Goal: Complete application form

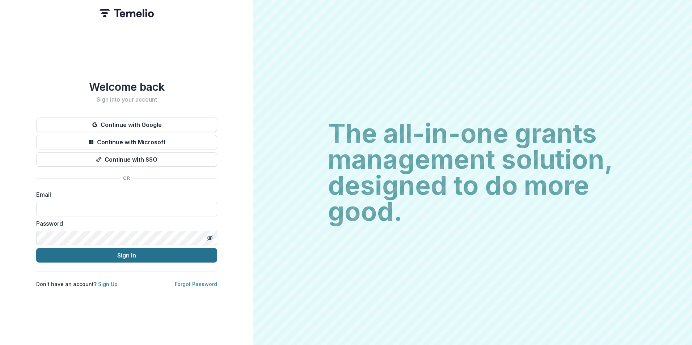
type input "**********"
click at [118, 254] on button "Sign In" at bounding box center [126, 255] width 181 height 14
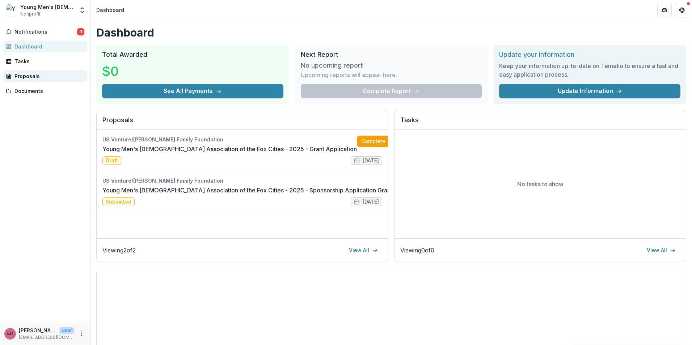
click at [39, 78] on div "Proposals" at bounding box center [47, 76] width 67 height 8
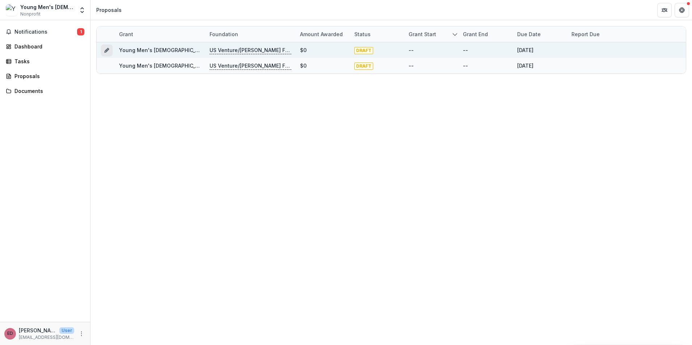
click at [104, 50] on icon "Grant 6f7c4dab-6f21-4dfb-bb99-f8825a9d93ad" at bounding box center [107, 50] width 6 height 6
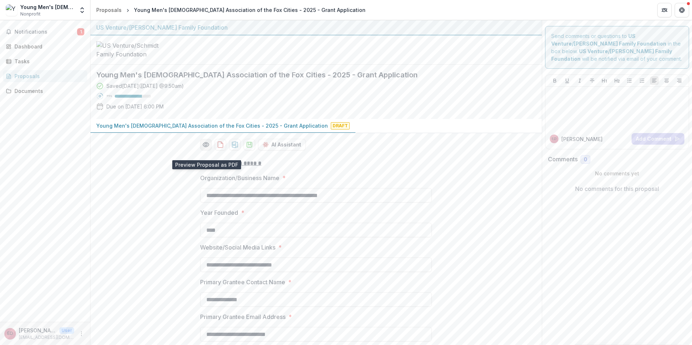
click at [207, 148] on icon "Preview 6f7c4dab-6f21-4dfb-bb99-f8825a9d93ad-0.pdf" at bounding box center [205, 144] width 7 height 7
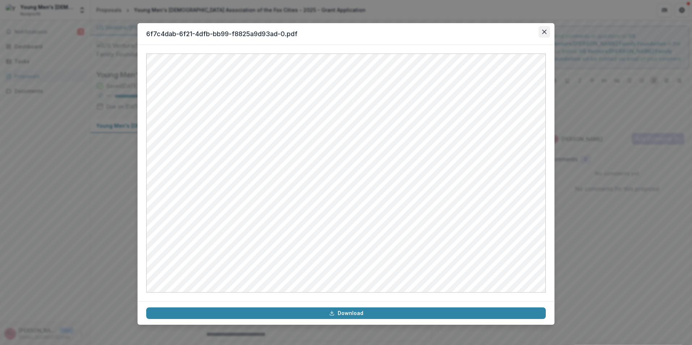
click at [542, 31] on button "Close" at bounding box center [545, 32] width 12 height 12
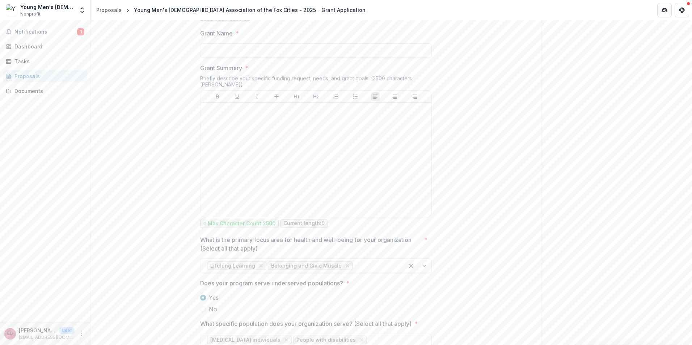
scroll to position [869, 0]
drag, startPoint x: 206, startPoint y: 74, endPoint x: 431, endPoint y: 77, distance: 224.5
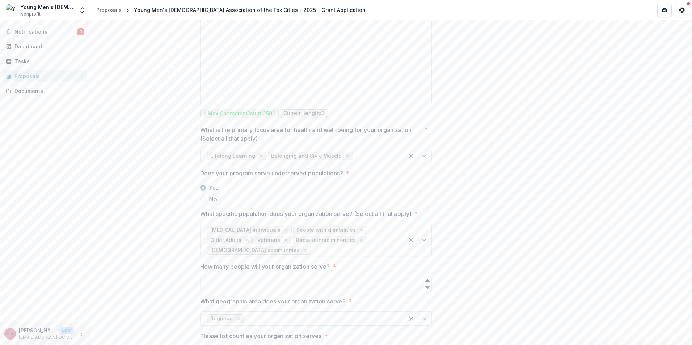
click at [221, 126] on p "What is the primary focus area for health and well-being for your organization …" at bounding box center [310, 134] width 221 height 17
click at [354, 152] on input "What is the primary focus area for health and well-being for your organization …" at bounding box center [355, 156] width 2 height 9
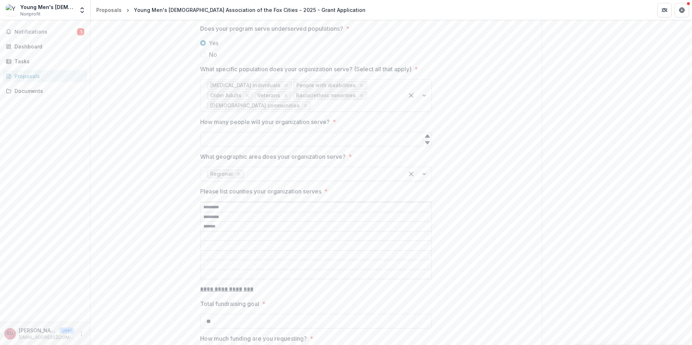
scroll to position [1158, 0]
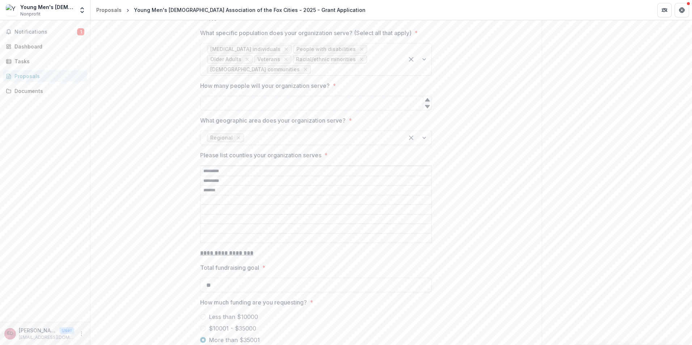
click at [291, 96] on input "How many people will your organization serve? *" at bounding box center [316, 103] width 232 height 14
click at [184, 117] on div "**********" at bounding box center [315, 212] width 451 height 2435
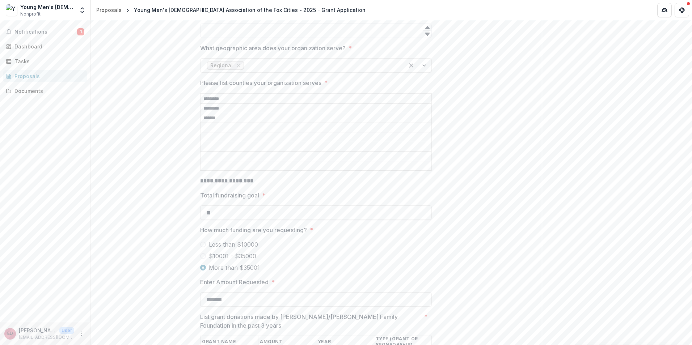
scroll to position [1303, 0]
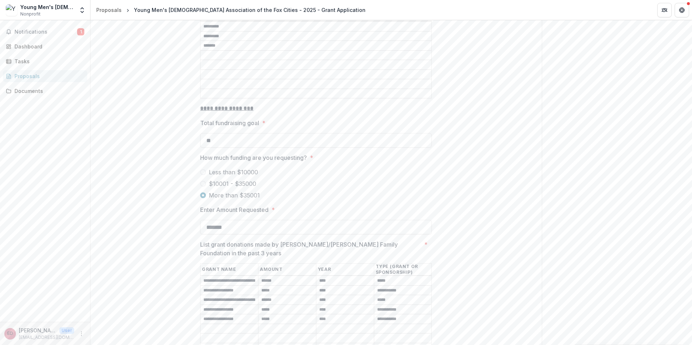
click at [247, 119] on p "Total fundraising goal" at bounding box center [229, 123] width 59 height 9
click at [247, 133] on input "**" at bounding box center [316, 140] width 232 height 14
click at [247, 119] on p "Total fundraising goal" at bounding box center [229, 123] width 59 height 9
click at [247, 133] on input "**" at bounding box center [316, 140] width 232 height 14
click at [247, 119] on p "Total fundraising goal" at bounding box center [229, 123] width 59 height 9
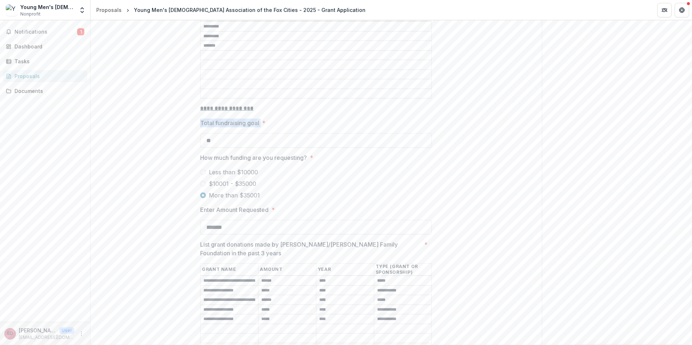
click at [247, 133] on input "**" at bounding box center [316, 140] width 232 height 14
copy p "Total fundraising goal"
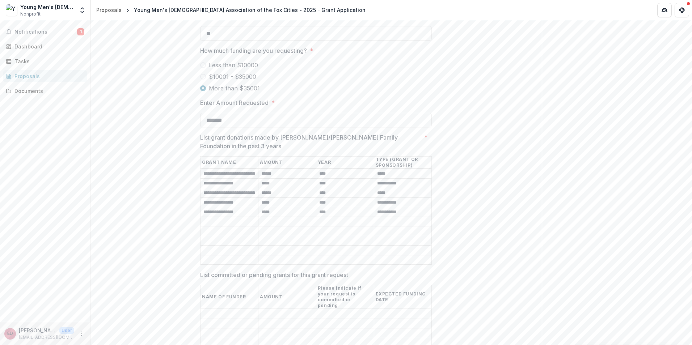
scroll to position [1412, 0]
click at [243, 132] on p "List grant donations made by U.S. Venture/Schmidt Family Foundation in the past…" at bounding box center [310, 140] width 221 height 17
click at [243, 168] on input "**********" at bounding box center [230, 172] width 58 height 9
click at [243, 132] on p "List grant donations made by U.S. Venture/Schmidt Family Foundation in the past…" at bounding box center [310, 140] width 221 height 17
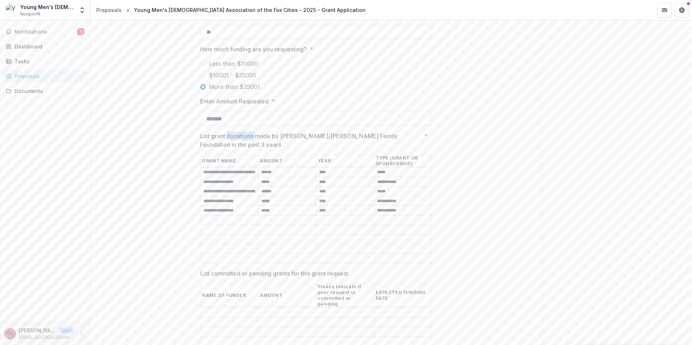
click at [243, 168] on input "**********" at bounding box center [230, 172] width 58 height 9
click at [243, 132] on p "List grant donations made by U.S. Venture/Schmidt Family Foundation in the past…" at bounding box center [310, 140] width 221 height 17
click at [243, 168] on input "**********" at bounding box center [230, 172] width 58 height 9
copy p "List grant donations made by U.S. Venture/Schmidt Family Foundation in the past…"
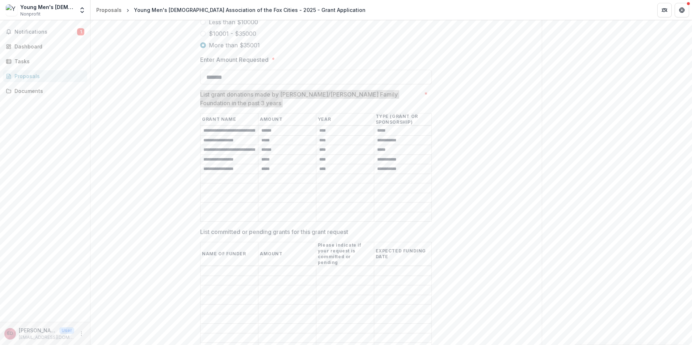
scroll to position [1520, 0]
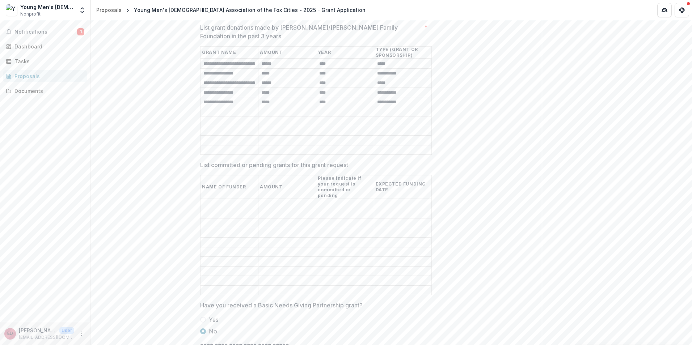
click at [302, 161] on p "List committed or pending grants for this grant request" at bounding box center [274, 165] width 148 height 9
click at [258, 200] on input "List committed or pending grants for this grant request" at bounding box center [230, 204] width 58 height 9
click at [302, 161] on p "List committed or pending grants for this grant request" at bounding box center [274, 165] width 148 height 9
click at [258, 200] on input "List committed or pending grants for this grant request" at bounding box center [230, 204] width 58 height 9
copy p "List committed or pending grants for this grant request"
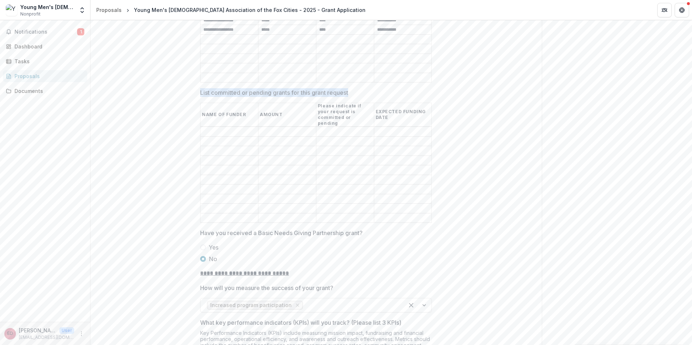
click at [387, 185] on input "List committed or pending grants for this grant request" at bounding box center [403, 189] width 58 height 9
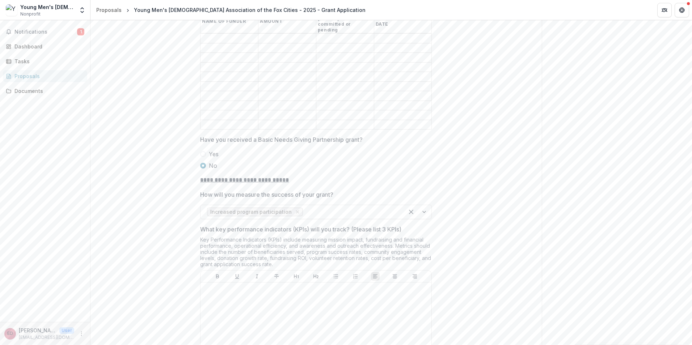
scroll to position [1701, 0]
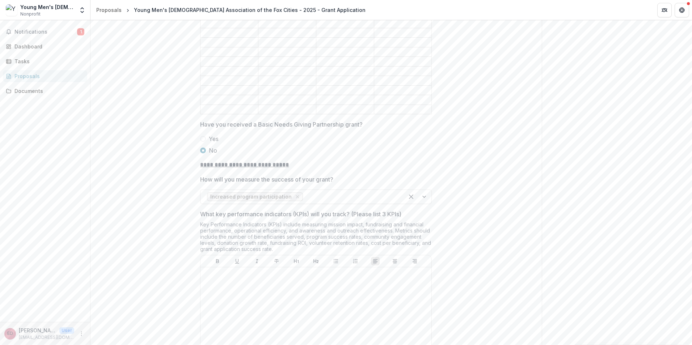
click at [393, 175] on label "How will you measure the success of your grant?" at bounding box center [313, 179] width 227 height 9
click at [306, 193] on input "How will you measure the success of your grant?" at bounding box center [305, 197] width 2 height 9
click at [429, 146] on label "No" at bounding box center [316, 150] width 232 height 9
click at [215, 135] on span "Yes" at bounding box center [214, 139] width 10 height 9
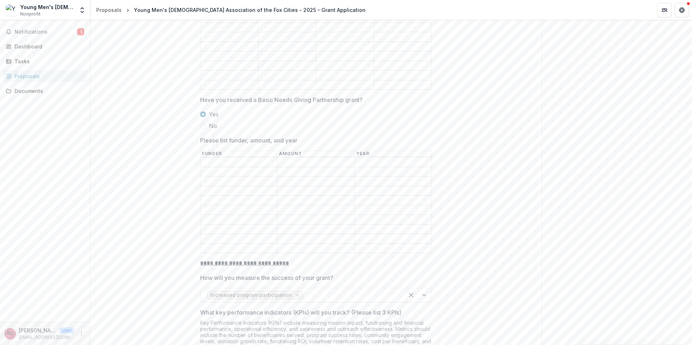
scroll to position [1738, 0]
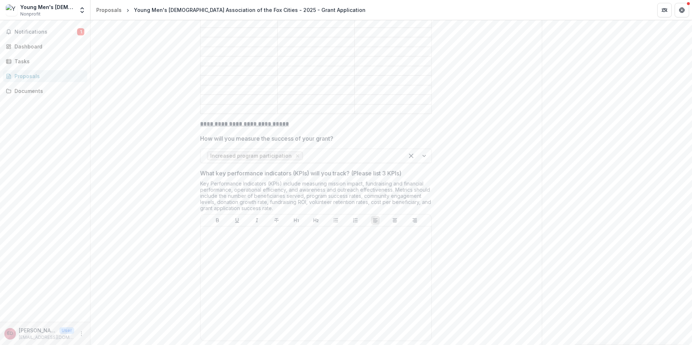
scroll to position [1882, 0]
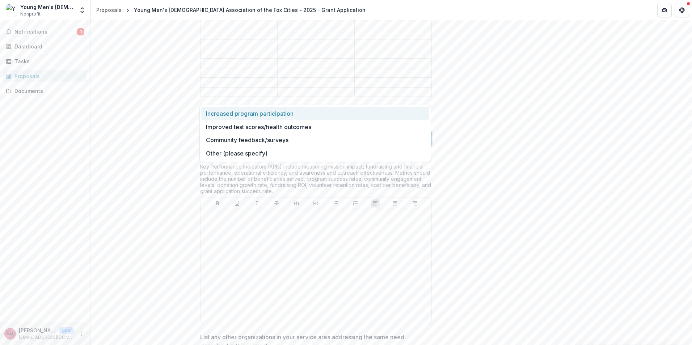
click at [416, 133] on div "Select..." at bounding box center [310, 139] width 218 height 12
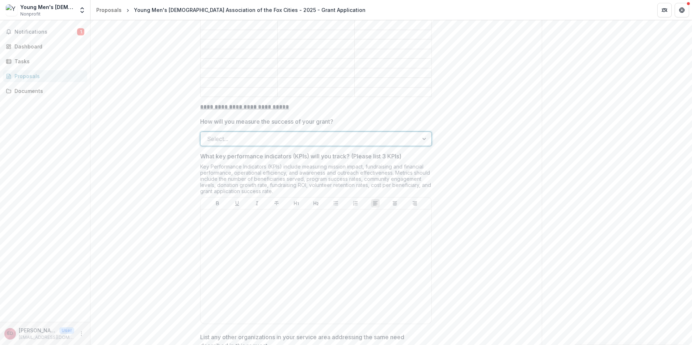
click at [282, 117] on p "How will you measure the success of your grant?" at bounding box center [266, 121] width 133 height 9
click at [209, 135] on input "How will you measure the success of your grant?" at bounding box center [208, 139] width 2 height 9
click at [282, 117] on p "How will you measure the success of your grant?" at bounding box center [266, 121] width 133 height 9
click at [209, 135] on input "How will you measure the success of your grant?" at bounding box center [208, 139] width 2 height 9
click at [282, 117] on p "How will you measure the success of your grant?" at bounding box center [266, 121] width 133 height 9
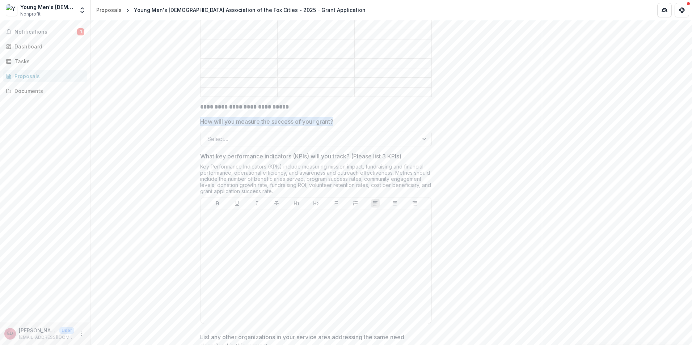
click at [209, 135] on input "How will you measure the success of your grant?" at bounding box center [208, 139] width 2 height 9
copy p "How will you measure the success of your grant?"
click at [222, 164] on div "Key Performance Indicators (KPIs) include measuring mission impact, fundraising…" at bounding box center [316, 181] width 232 height 34
drag, startPoint x: 199, startPoint y: 113, endPoint x: 423, endPoint y: 110, distance: 223.4
click at [423, 152] on span "What key performance indicators (KPIs) will you track? (Please list 3 KPIs)" at bounding box center [313, 156] width 227 height 9
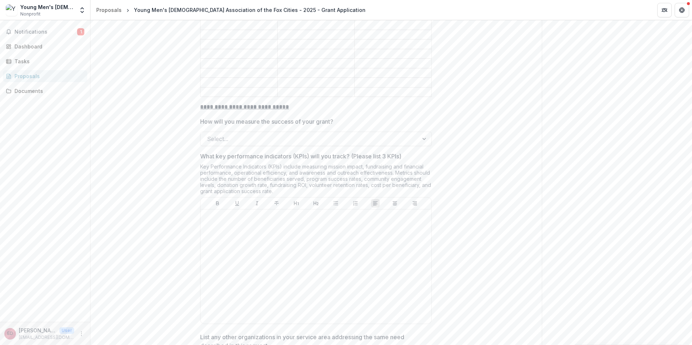
click at [337, 152] on p "What key performance indicators (KPIs) will you track? (Please list 3 KPIs)" at bounding box center [300, 156] width 201 height 9
drag, startPoint x: 337, startPoint y: 112, endPoint x: 196, endPoint y: 114, distance: 140.5
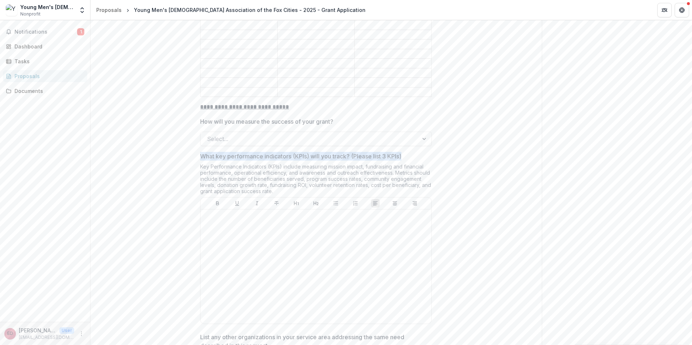
copy p "What key performance indicators (KPIs) will you track? (Please list 3 KPIs)"
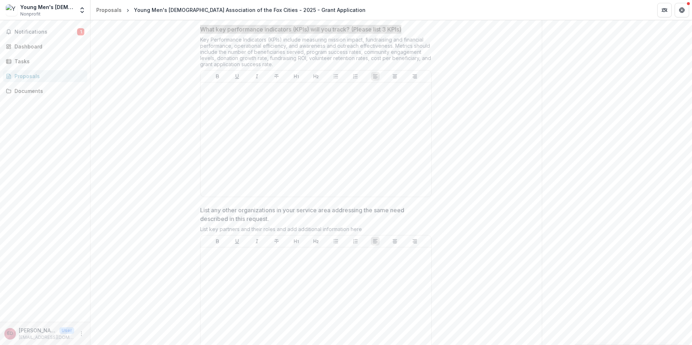
scroll to position [2063, 0]
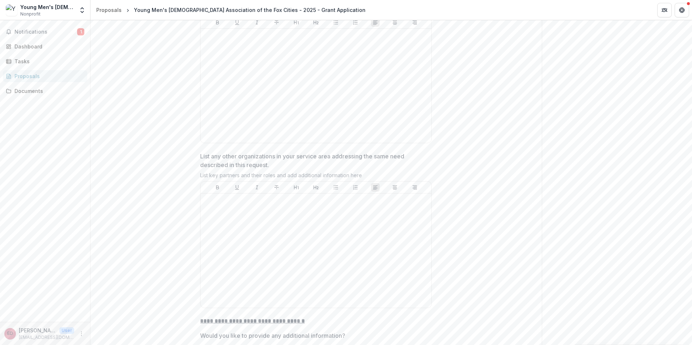
click at [244, 152] on p "List any other organizations in your service area addressing the same need desc…" at bounding box center [313, 160] width 227 height 17
drag, startPoint x: 204, startPoint y: 112, endPoint x: 294, endPoint y: 117, distance: 90.6
click at [294, 152] on p "List any other organizations in your service area addressing the same need desc…" at bounding box center [313, 160] width 227 height 17
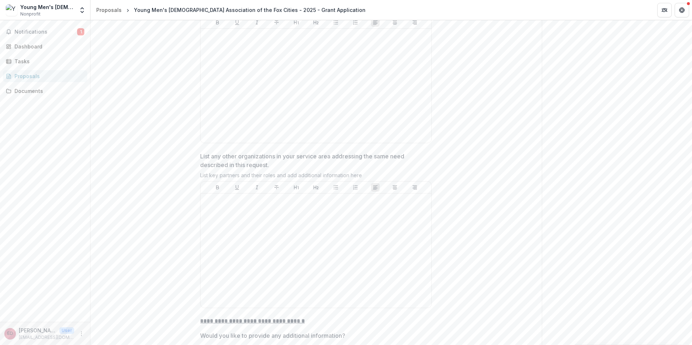
click at [207, 152] on p "List any other organizations in your service area addressing the same need desc…" at bounding box center [313, 160] width 227 height 17
drag, startPoint x: 195, startPoint y: 113, endPoint x: 280, endPoint y: 120, distance: 85.0
copy p "List any other organizations in your service area addressing the same need desc…"
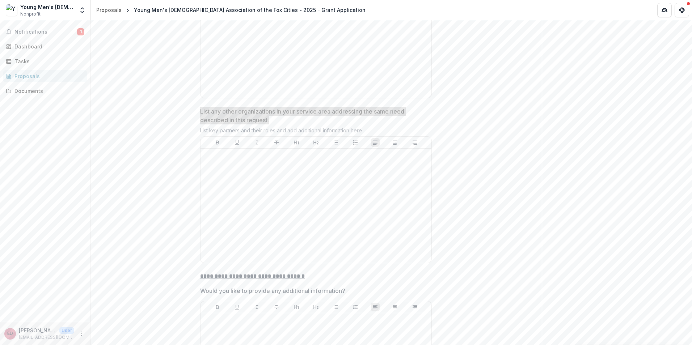
scroll to position [2172, 0]
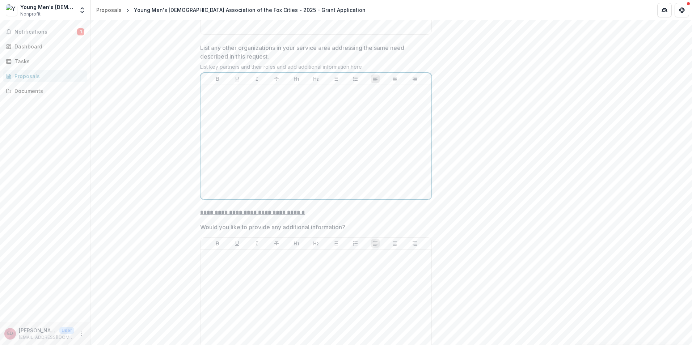
click at [322, 141] on div at bounding box center [315, 142] width 225 height 109
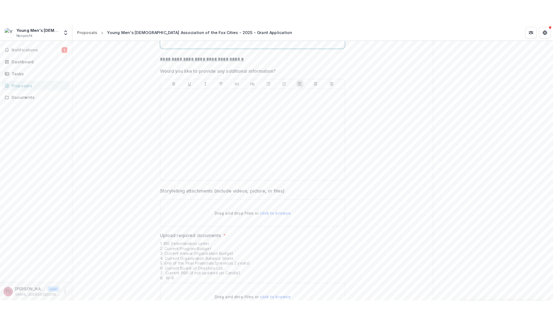
scroll to position [2349, 0]
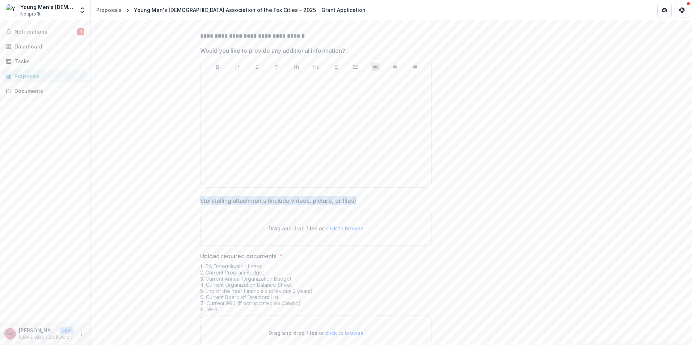
drag, startPoint x: 199, startPoint y: 158, endPoint x: 361, endPoint y: 160, distance: 162.5
copy p "Storytelling attachments (include videos, picture, or files)"
click at [212, 264] on div "1. IRS Determination Letter 2. Current Program Budget 3. Current Annual Organiz…" at bounding box center [316, 290] width 232 height 52
drag, startPoint x: 202, startPoint y: 224, endPoint x: 271, endPoint y: 221, distance: 69.2
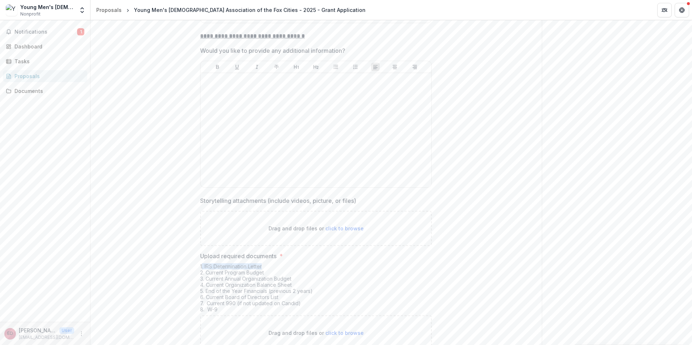
click at [271, 264] on div "1. IRS Determination Letter 2. Current Program Budget 3. Current Annual Organiz…" at bounding box center [316, 290] width 232 height 52
drag, startPoint x: 271, startPoint y: 221, endPoint x: 243, endPoint y: 223, distance: 28.3
click at [243, 264] on div "1. IRS Determination Letter 2. Current Program Budget 3. Current Annual Organiz…" at bounding box center [316, 290] width 232 height 52
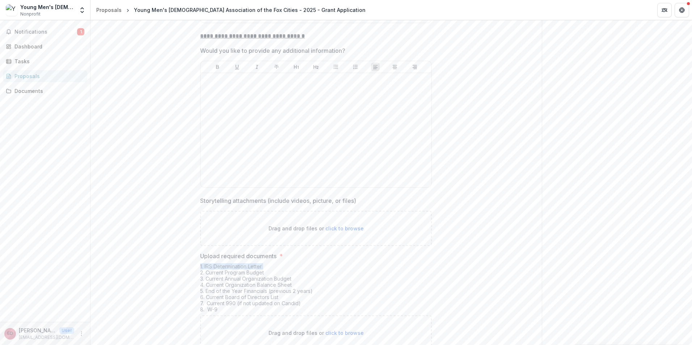
click at [273, 264] on div "1. IRS Determination Letter 2. Current Program Budget 3. Current Annual Organiz…" at bounding box center [316, 290] width 232 height 52
drag, startPoint x: 198, startPoint y: 230, endPoint x: 266, endPoint y: 231, distance: 68.4
drag, startPoint x: 266, startPoint y: 231, endPoint x: 209, endPoint y: 220, distance: 58.4
click at [209, 264] on div "1. IRS Determination Letter 2. Current Program Budget 3. Current Annual Organiz…" at bounding box center [316, 290] width 232 height 52
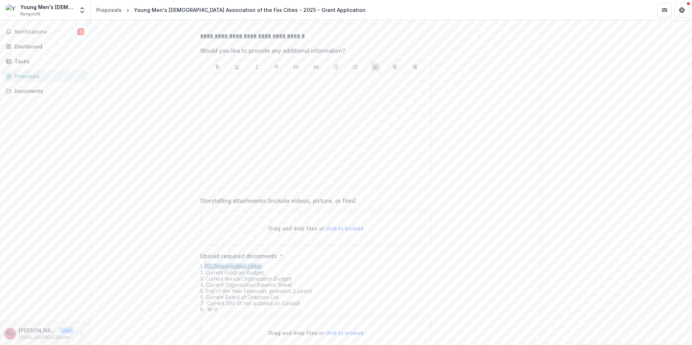
drag, startPoint x: 204, startPoint y: 223, endPoint x: 266, endPoint y: 221, distance: 61.9
click at [266, 264] on div "1. IRS Determination Letter 2. Current Program Budget 3. Current Annual Organiz…" at bounding box center [316, 290] width 232 height 52
copy div "IRS Determination Letter"
click at [307, 264] on div "1. IRS Determination Letter 2. Current Program Budget 3. Current Annual Organiz…" at bounding box center [316, 290] width 232 height 52
drag, startPoint x: 264, startPoint y: 230, endPoint x: 206, endPoint y: 230, distance: 57.9
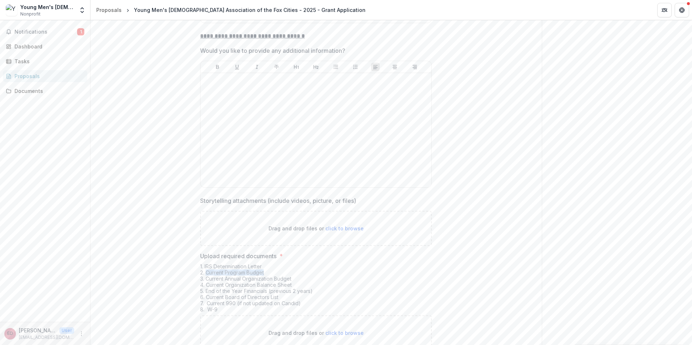
click at [206, 264] on div "1. IRS Determination Letter 2. Current Program Budget 3. Current Annual Organiz…" at bounding box center [316, 290] width 232 height 52
copy div "Current Program Budget"
drag, startPoint x: 207, startPoint y: 236, endPoint x: 296, endPoint y: 234, distance: 89.1
click at [296, 264] on div "1. IRS Determination Letter 2. Current Program Budget 3. Current Annual Organiz…" at bounding box center [316, 290] width 232 height 52
copy div "Current Annual Organization Budget"
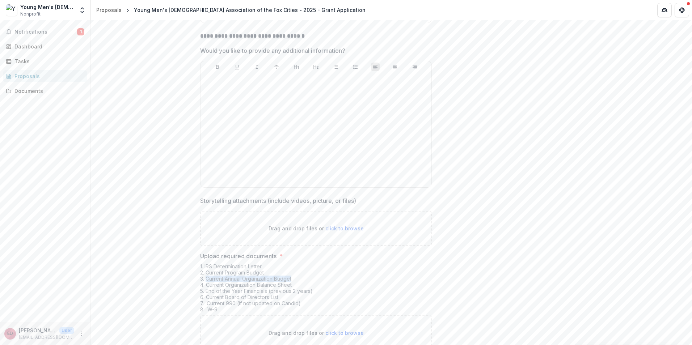
click at [291, 264] on div "1. IRS Determination Letter 2. Current Program Budget 3. Current Annual Organiz…" at bounding box center [316, 290] width 232 height 52
drag, startPoint x: 294, startPoint y: 241, endPoint x: 206, endPoint y: 244, distance: 88.4
click at [206, 264] on div "1. IRS Determination Letter 2. Current Program Budget 3. Current Annual Organiz…" at bounding box center [316, 290] width 232 height 52
drag, startPoint x: 202, startPoint y: 248, endPoint x: 313, endPoint y: 248, distance: 110.8
click at [313, 264] on div "1. IRS Determination Letter 2. Current Program Budget 3. Current Annual Organiz…" at bounding box center [316, 290] width 232 height 52
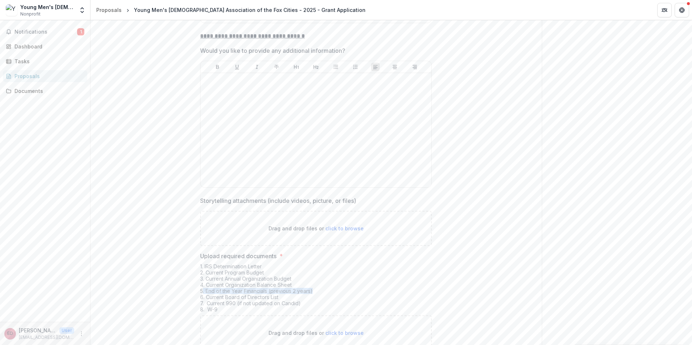
click at [253, 264] on div "1. IRS Determination Letter 2. Current Program Budget 3. Current Annual Organiz…" at bounding box center [316, 290] width 232 height 52
drag, startPoint x: 292, startPoint y: 253, endPoint x: 204, endPoint y: 254, distance: 88.3
click at [204, 264] on div "1. IRS Determination Letter 2. Current Program Budget 3. Current Annual Organiz…" at bounding box center [316, 290] width 232 height 52
click at [257, 264] on div "1. IRS Determination Letter 2. Current Program Budget 3. Current Annual Organiz…" at bounding box center [316, 290] width 232 height 52
drag, startPoint x: 306, startPoint y: 261, endPoint x: 207, endPoint y: 261, distance: 98.1
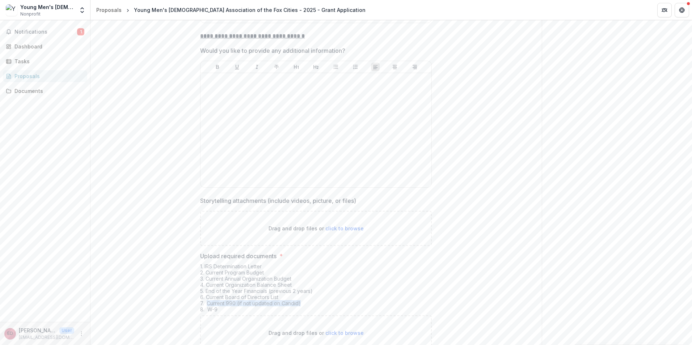
click at [207, 264] on div "1. IRS Determination Letter 2. Current Program Budget 3. Current Annual Organiz…" at bounding box center [316, 290] width 232 height 52
drag, startPoint x: 222, startPoint y: 264, endPoint x: 208, endPoint y: 265, distance: 14.6
click at [207, 265] on div "1. IRS Determination Letter 2. Current Program Budget 3. Current Annual Organiz…" at bounding box center [316, 290] width 232 height 52
